Goal: Task Accomplishment & Management: Manage account settings

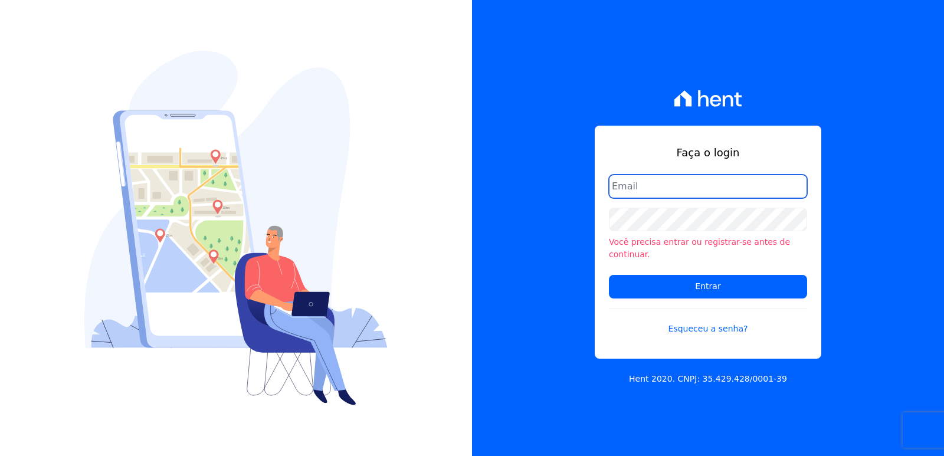
type input "[EMAIL_ADDRESS][DOMAIN_NAME]"
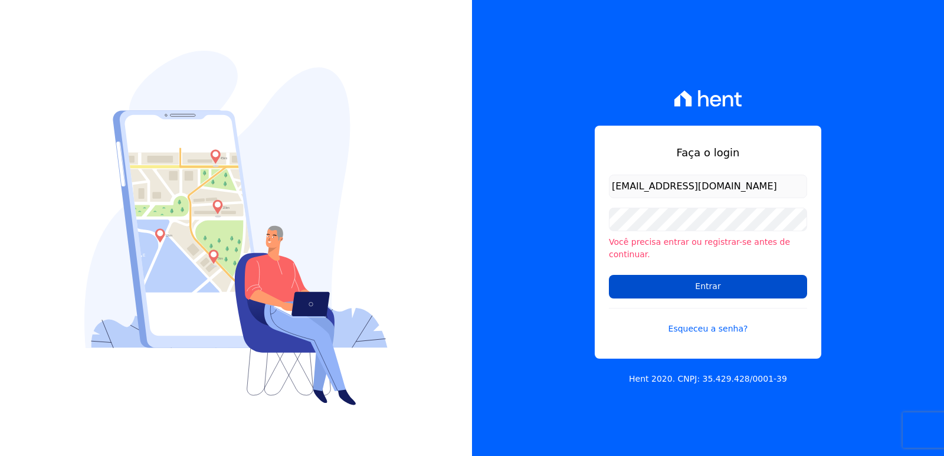
click at [635, 283] on input "Entrar" at bounding box center [708, 287] width 198 height 24
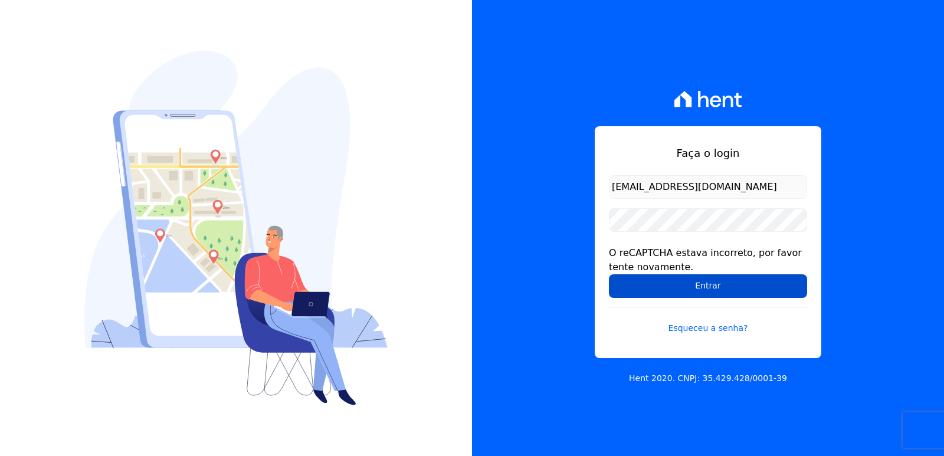
click at [625, 287] on input "Entrar" at bounding box center [708, 286] width 198 height 24
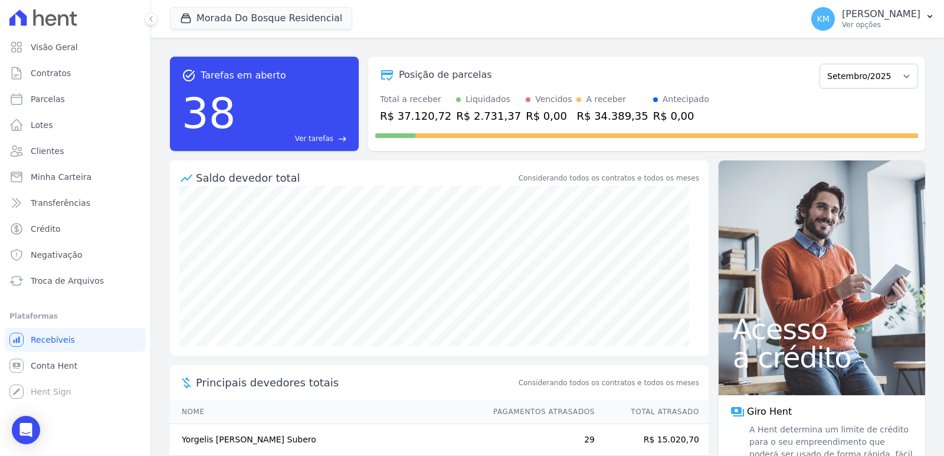
click at [442, 26] on div "Morada Do Bosque Residencial CONSTRUTORA FONTANIVE LIMITADA ILHAS DO CARIBE II …" at bounding box center [483, 18] width 627 height 39
click at [213, 14] on button "Morada Do Bosque Residencial" at bounding box center [261, 18] width 182 height 22
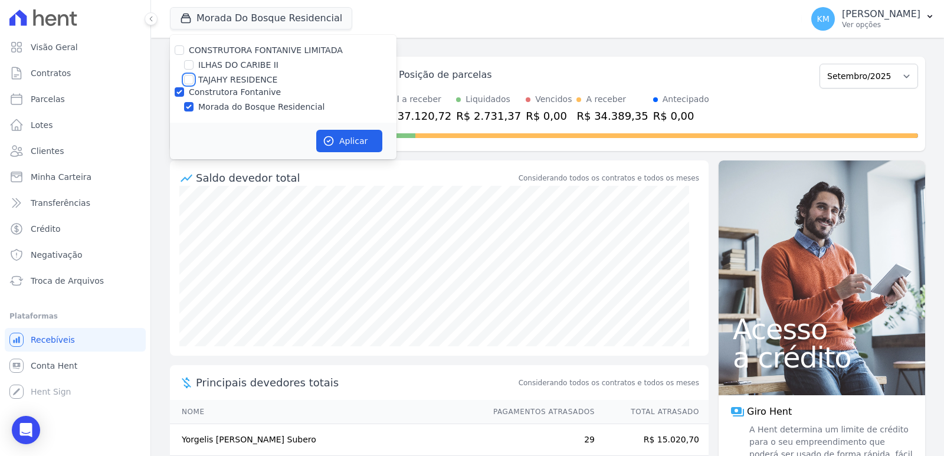
click at [189, 80] on input "TAJAHY RESIDENCE" at bounding box center [188, 79] width 9 height 9
checkbox input "true"
click at [178, 89] on input "Construtora Fontanive" at bounding box center [179, 91] width 9 height 9
checkbox input "false"
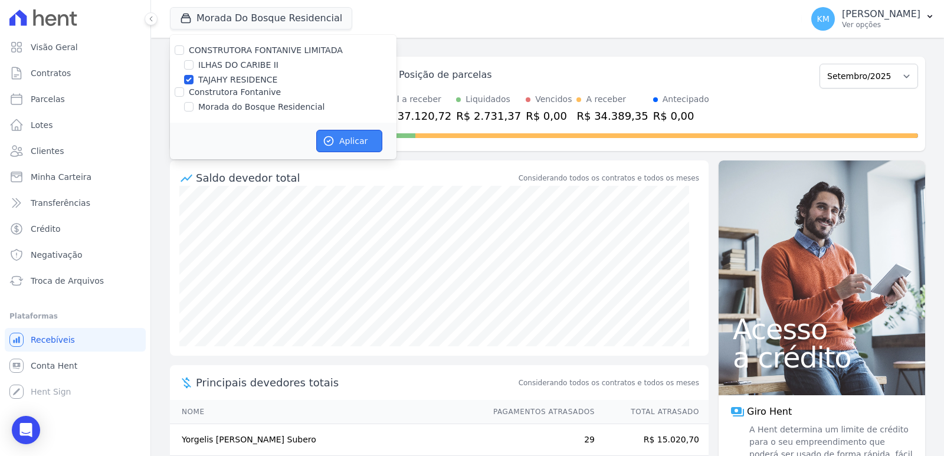
click at [355, 135] on button "Aplicar" at bounding box center [349, 141] width 66 height 22
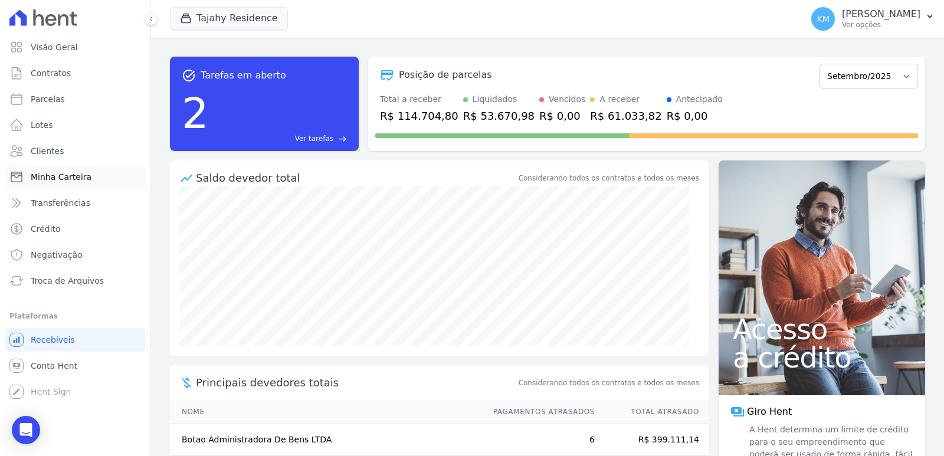
click at [64, 175] on span "Minha Carteira" at bounding box center [61, 177] width 61 height 12
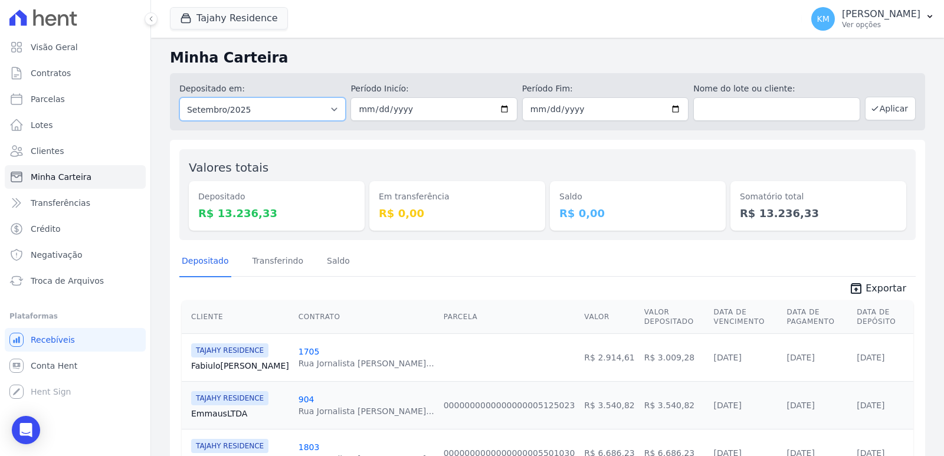
click at [267, 104] on select "Todos os meses Março/2024 Abril/2024 Maio/2024 Junho/2024 Julho/2024 Agosto/202…" at bounding box center [262, 109] width 166 height 24
select select "08/2025"
click at [179, 97] on select "Todos os meses Março/2024 Abril/2024 Maio/2024 Junho/2024 Julho/2024 Agosto/202…" at bounding box center [262, 109] width 166 height 24
click at [363, 110] on input "date" at bounding box center [433, 109] width 166 height 24
type input "[DATE]"
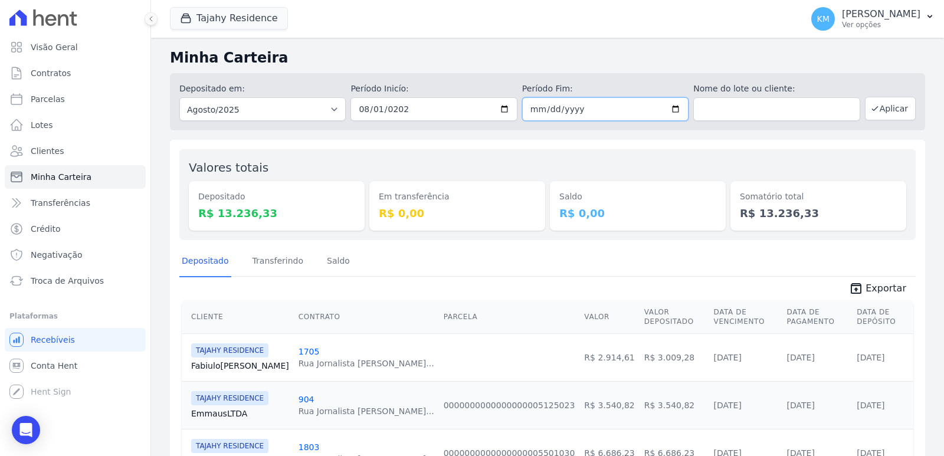
click at [529, 112] on input "date" at bounding box center [605, 109] width 166 height 24
type input "[DATE]"
click at [645, 139] on div "Minha Carteira Depositado em: Todos os meses Março/2024 Abril/2024 Maio/2024 Ju…" at bounding box center [547, 281] width 793 height 487
click at [894, 109] on button "Aplicar" at bounding box center [890, 109] width 51 height 24
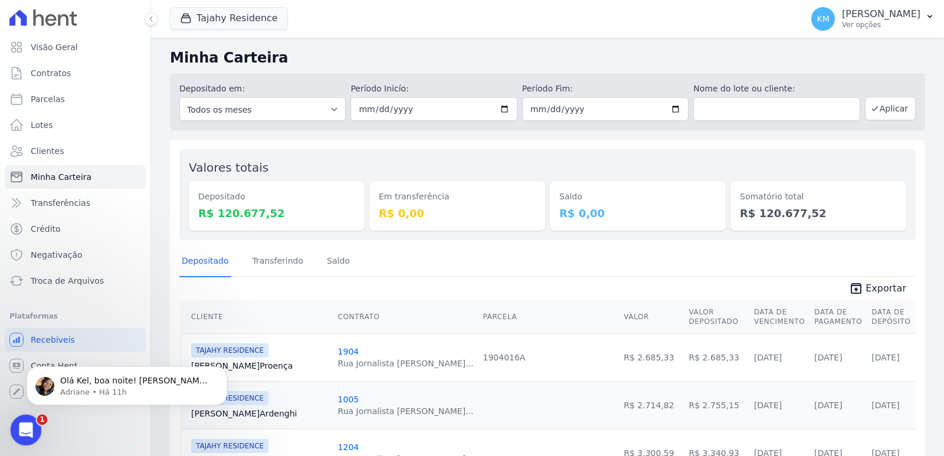
click at [34, 419] on div "Abertura do Messenger da Intercom" at bounding box center [24, 428] width 39 height 39
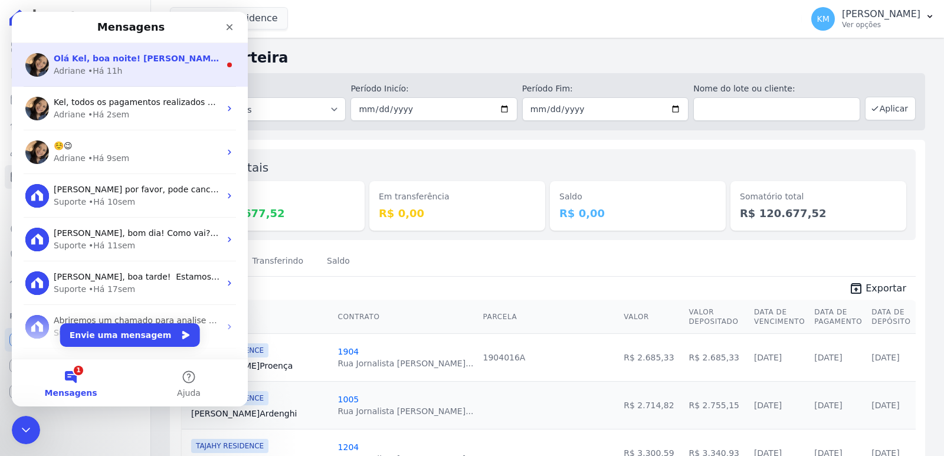
click at [99, 68] on div "• Há 11h" at bounding box center [105, 71] width 35 height 12
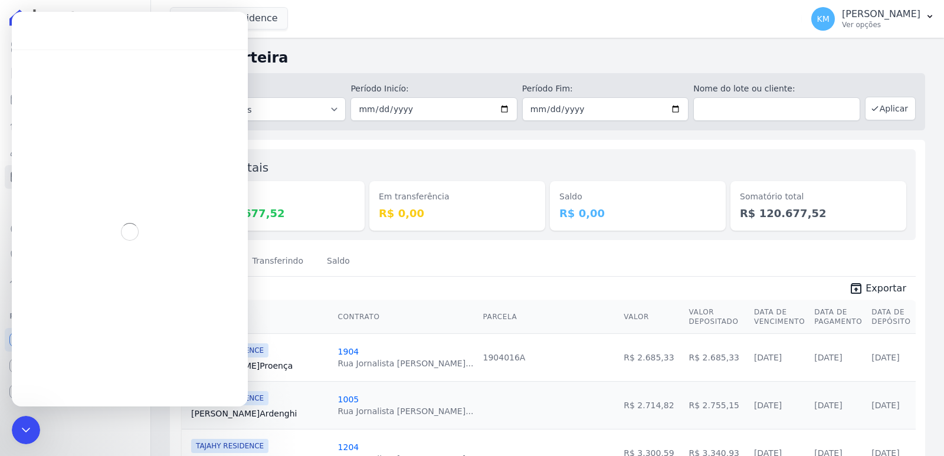
click at [877, 288] on span "Exportar" at bounding box center [886, 288] width 41 height 14
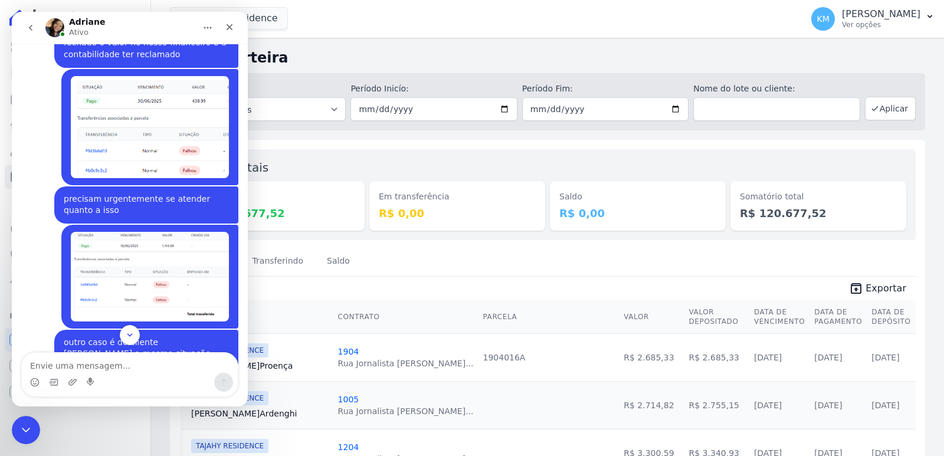
scroll to position [2728, 0]
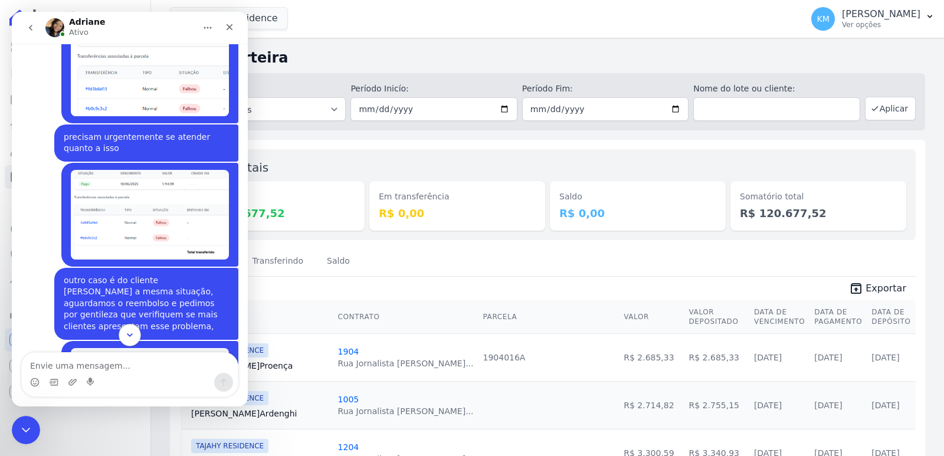
click at [126, 337] on icon "Scroll to bottom" at bounding box center [129, 335] width 11 height 11
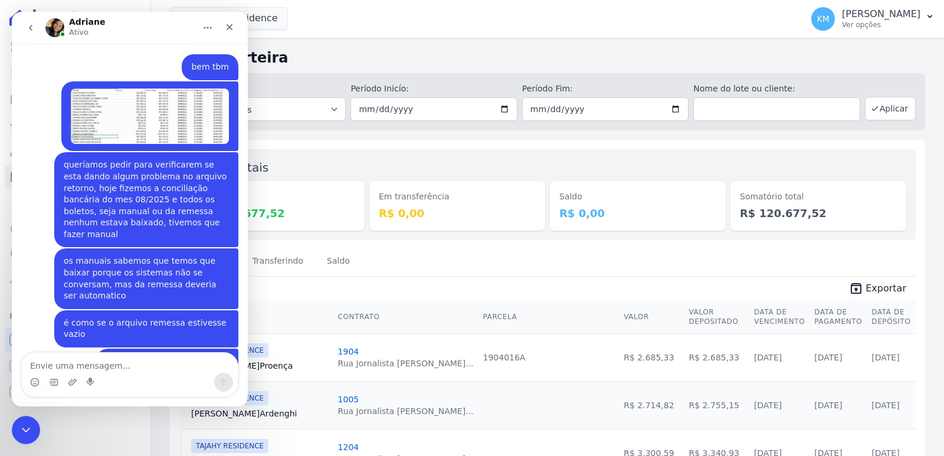
scroll to position [4492, 0]
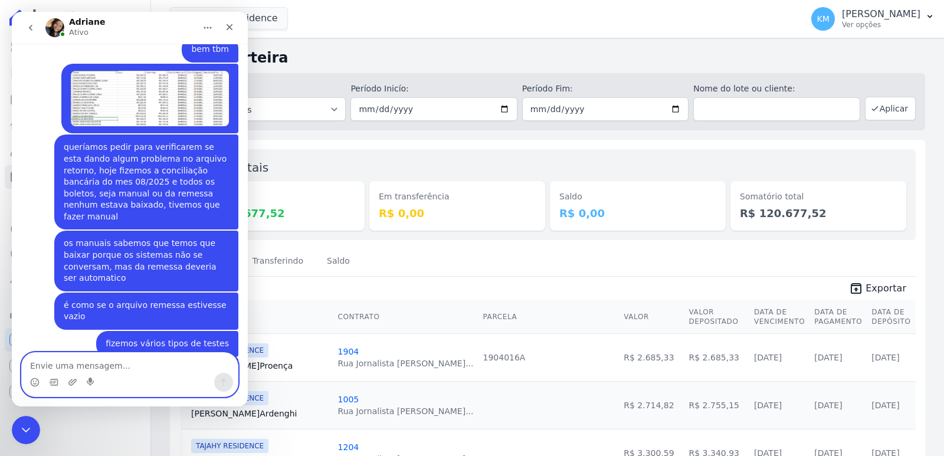
click at [87, 372] on textarea "Envie uma mensagem..." at bounding box center [130, 363] width 216 height 20
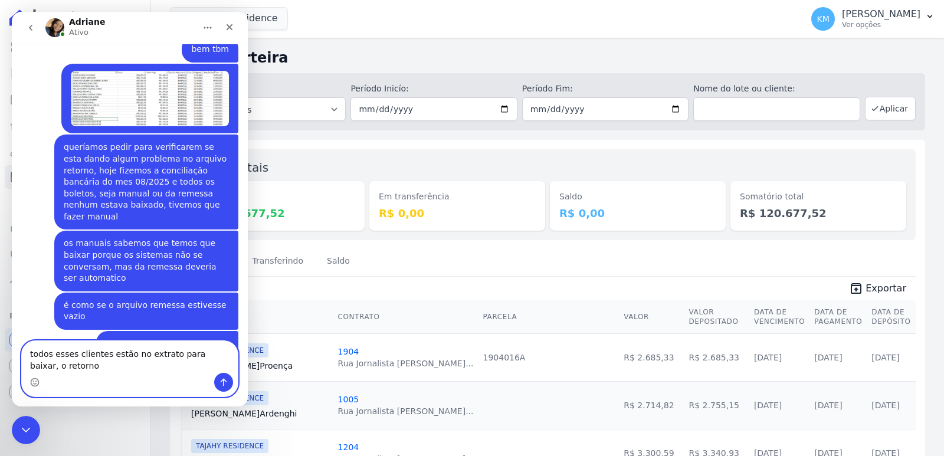
scroll to position [4504, 0]
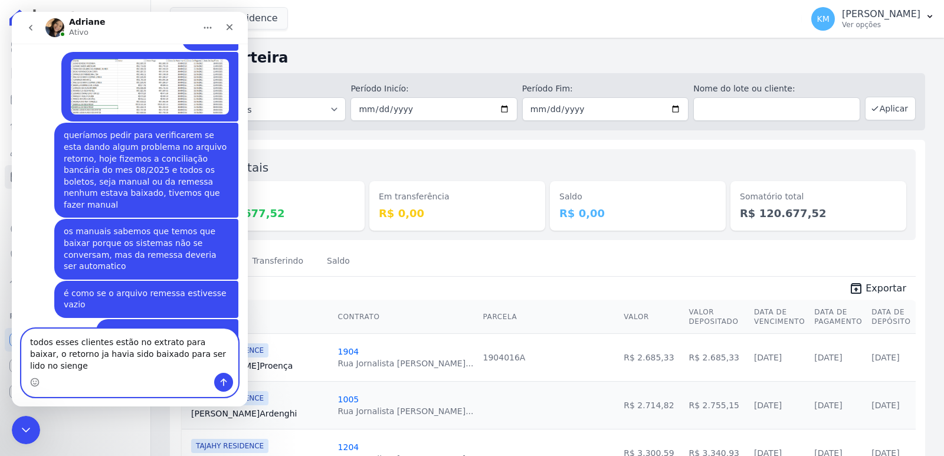
drag, startPoint x: 137, startPoint y: 365, endPoint x: 107, endPoint y: 370, distance: 30.6
click at [107, 370] on textarea "todos esses clientes estão no extrato para baixar, o retorno ja havia sido baix…" at bounding box center [130, 351] width 216 height 44
drag, startPoint x: 224, startPoint y: 365, endPoint x: 209, endPoint y: 335, distance: 33.8
click at [209, 335] on div "📢 Atenção: Sua conta Hent será migrada para a Conta Arke! Estamos trazendo para…" at bounding box center [130, 225] width 236 height 363
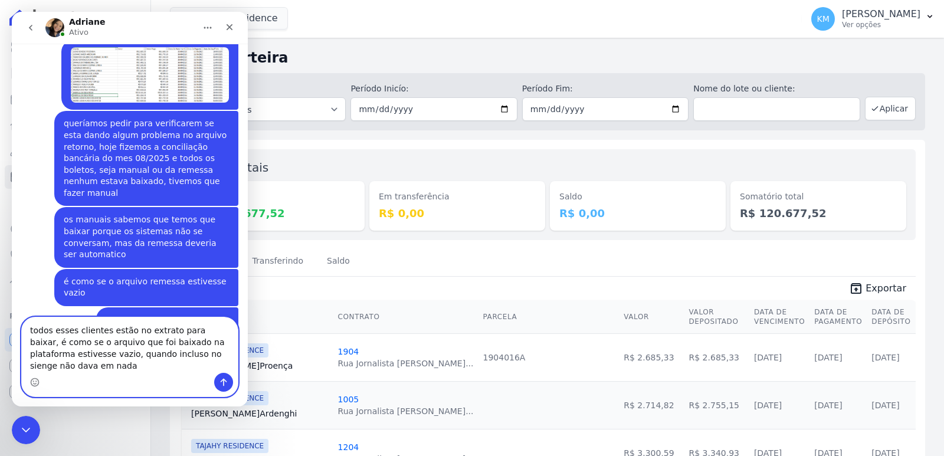
scroll to position [4528, 0]
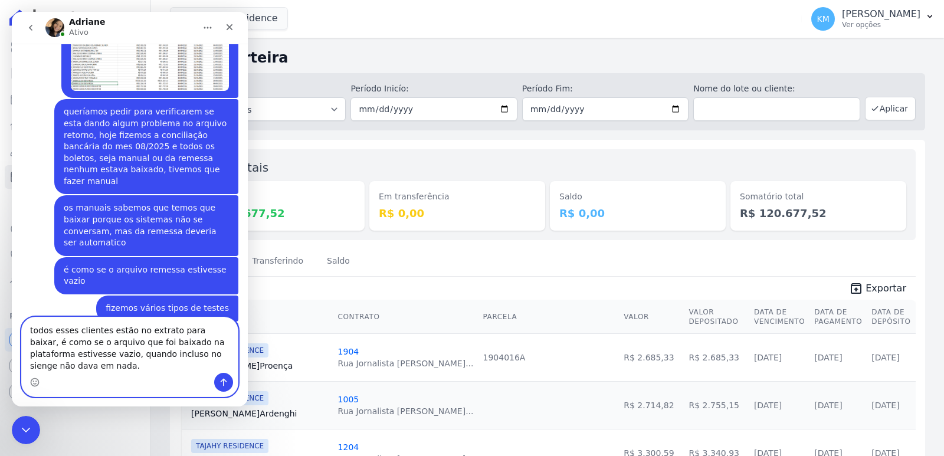
type textarea "todos esses clientes estão no extrato para baixar, é como se o arquivo que foi …"
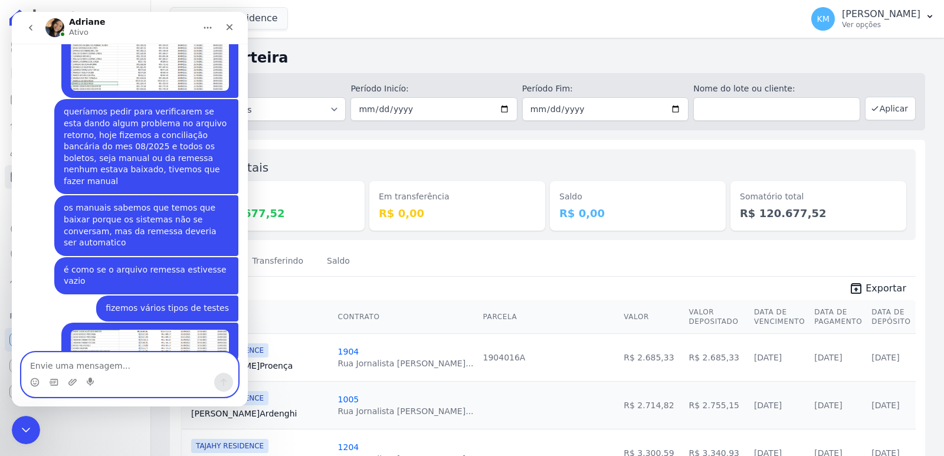
scroll to position [4578, 0]
